Goal: Task Accomplishment & Management: Manage account settings

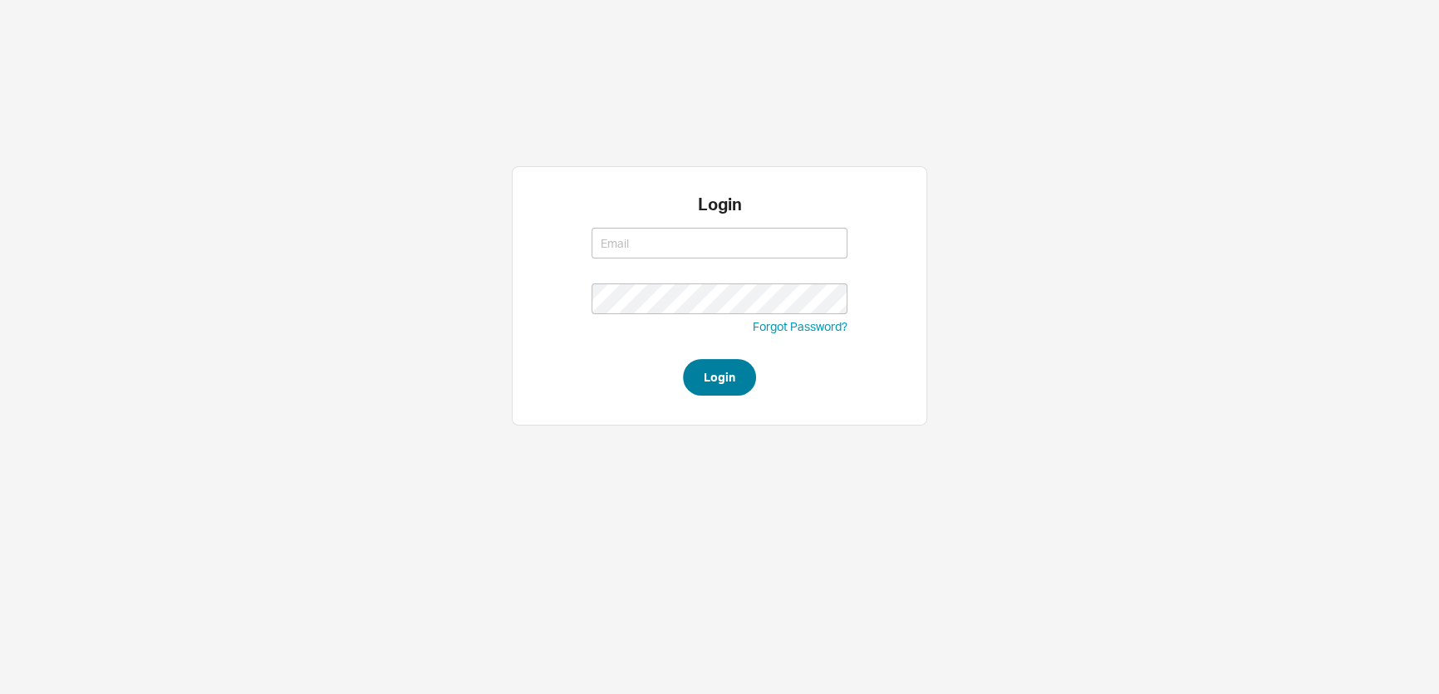
type input "[EMAIL_ADDRESS][DOMAIN_NAME]"
type input "mimi@qualitybath.com"
click at [690, 368] on button "Login" at bounding box center [719, 377] width 73 height 37
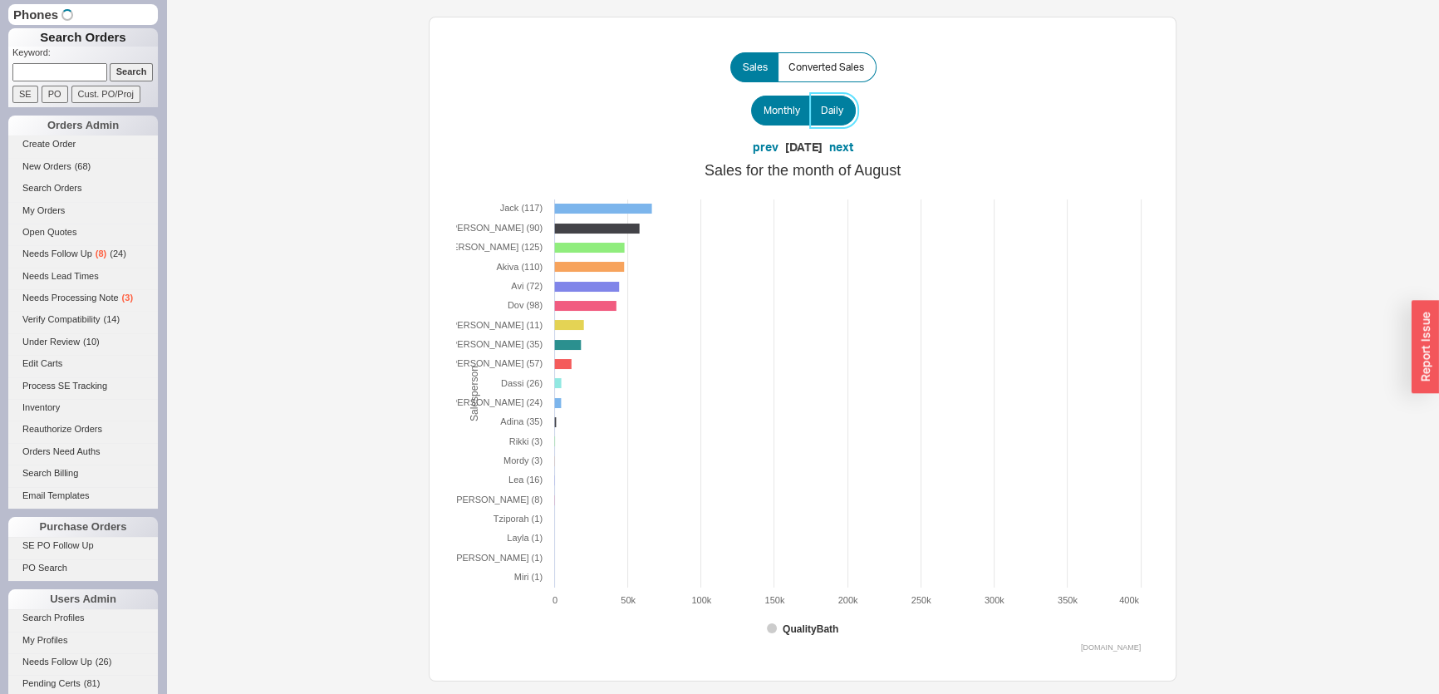
click at [817, 101] on label "Daily" at bounding box center [833, 111] width 46 height 30
click at [0, 0] on input "Daily" at bounding box center [0, 0] width 0 height 0
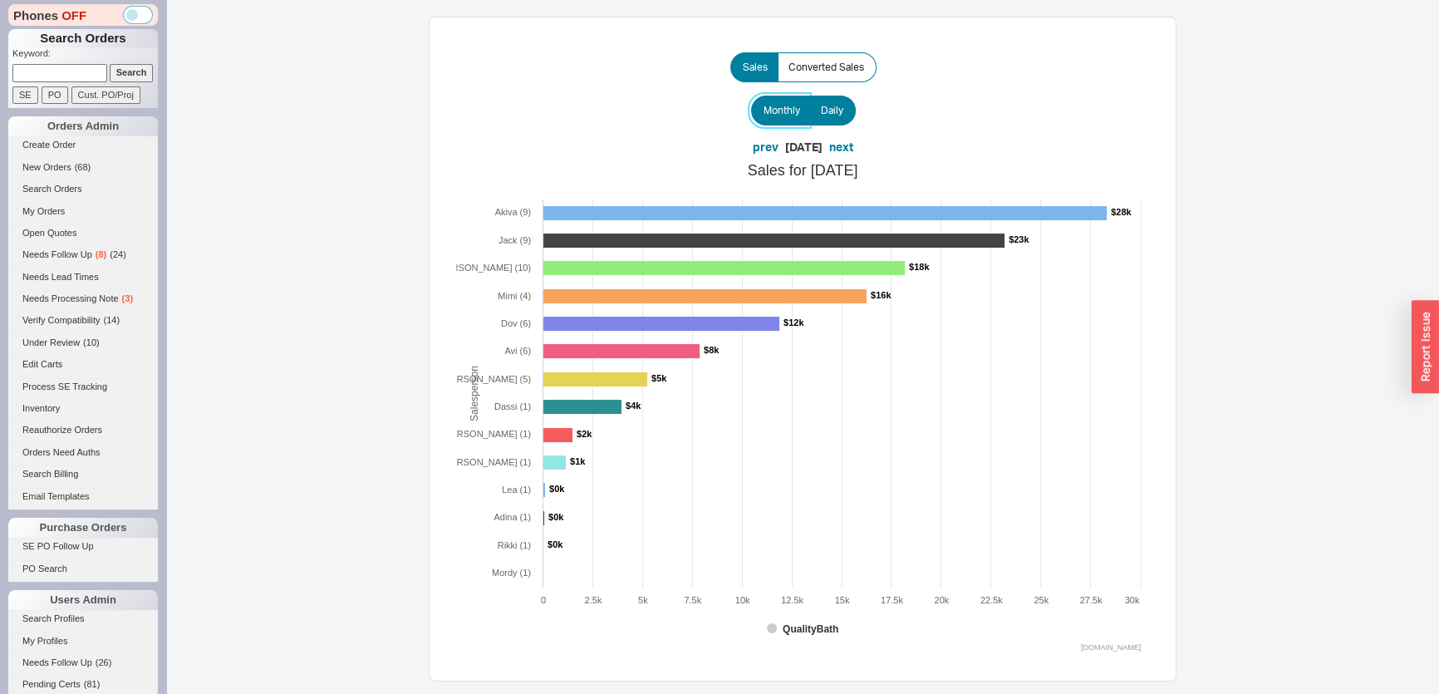
click at [772, 116] on label "Monthly" at bounding box center [781, 111] width 60 height 30
click at [0, 0] on input "Monthly" at bounding box center [0, 0] width 0 height 0
